Goal: Task Accomplishment & Management: Complete application form

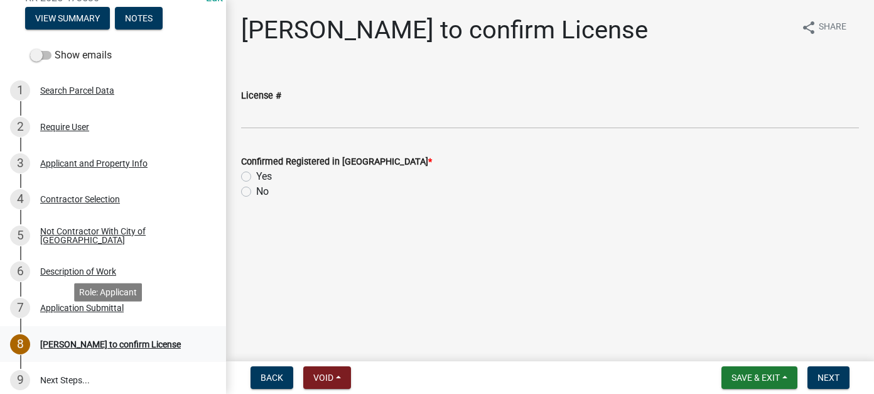
scroll to position [126, 0]
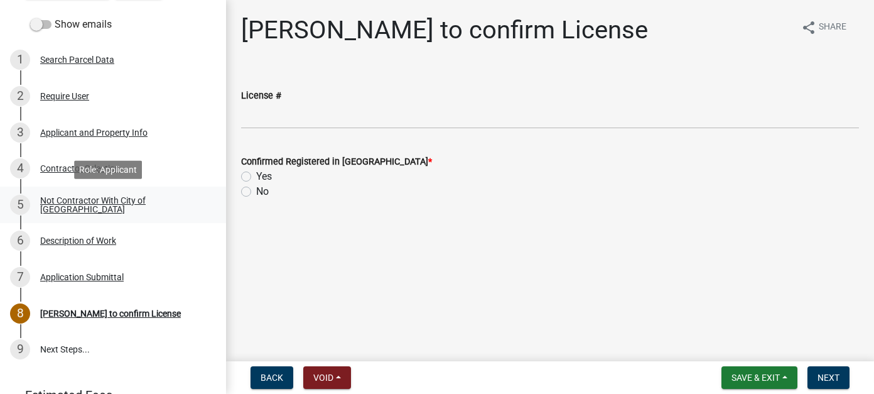
click at [64, 205] on div "Not Contractor With City of [GEOGRAPHIC_DATA]" at bounding box center [123, 205] width 166 height 18
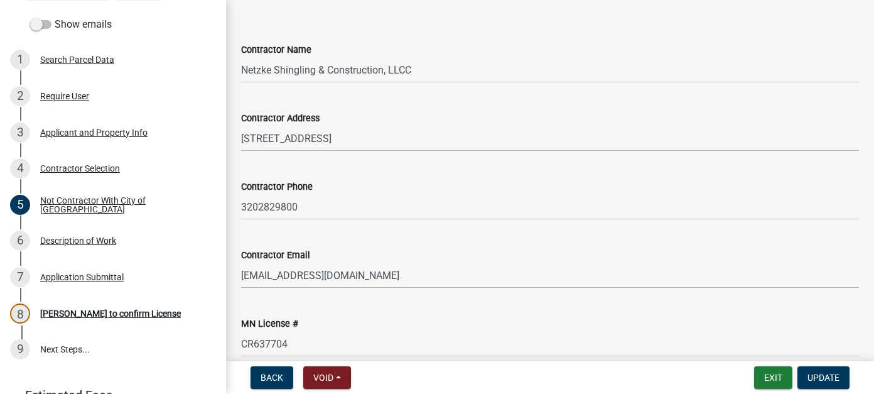
scroll to position [251, 0]
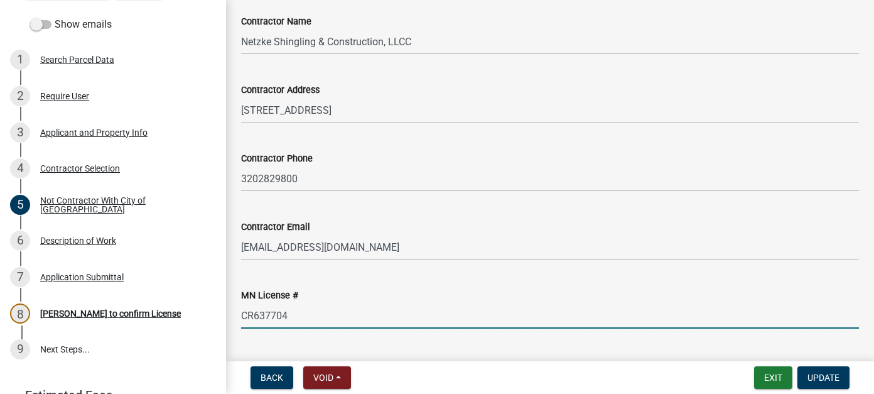
drag, startPoint x: 294, startPoint y: 286, endPoint x: 222, endPoint y: 286, distance: 71.6
click at [222, 286] on div "City of [GEOGRAPHIC_DATA], [US_STATE] Residential Remodel/Repair Permit RR-2025…" at bounding box center [437, 197] width 874 height 394
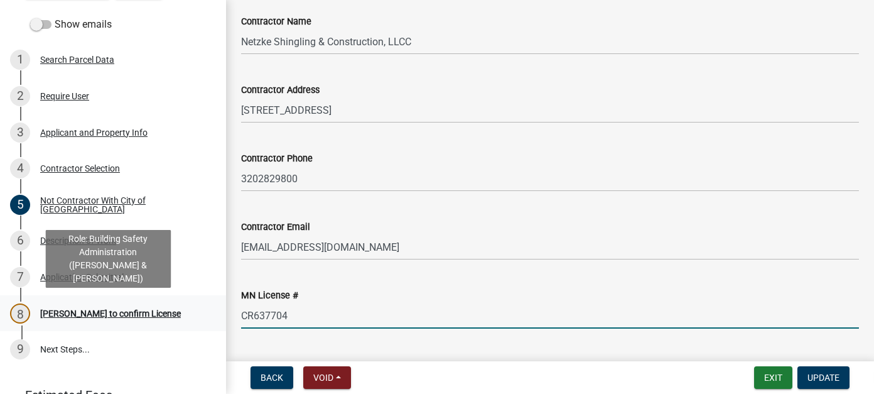
click at [101, 309] on div "[PERSON_NAME] to confirm License" at bounding box center [110, 313] width 141 height 9
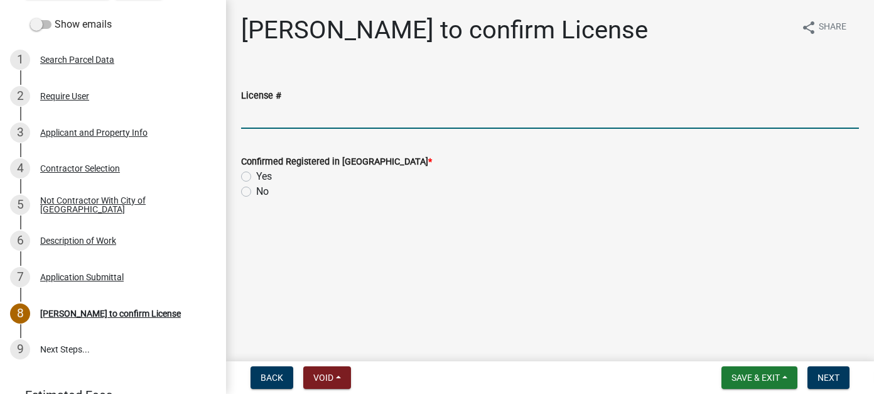
click at [309, 116] on input "License #" at bounding box center [550, 116] width 618 height 26
paste input "CR637704"
type input "CR637704"
click at [245, 170] on div "Yes" at bounding box center [550, 176] width 618 height 15
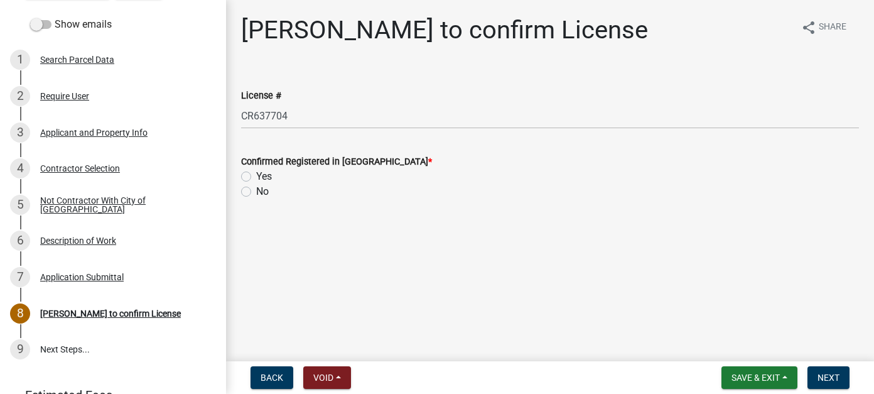
click at [256, 175] on label "Yes" at bounding box center [264, 176] width 16 height 15
click at [256, 175] on input "Yes" at bounding box center [260, 173] width 8 height 8
radio input "true"
click at [830, 378] on span "Next" at bounding box center [828, 377] width 22 height 10
